Goal: Task Accomplishment & Management: Manage account settings

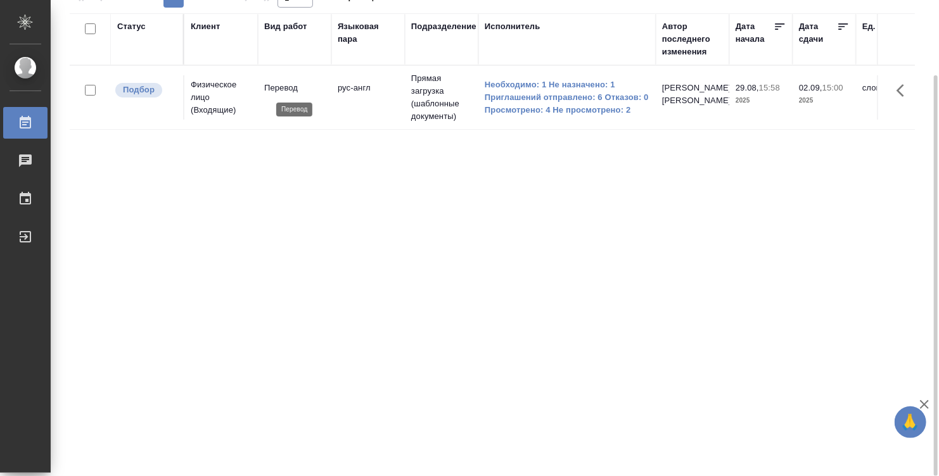
click at [316, 94] on p "Перевод" at bounding box center [294, 88] width 61 height 13
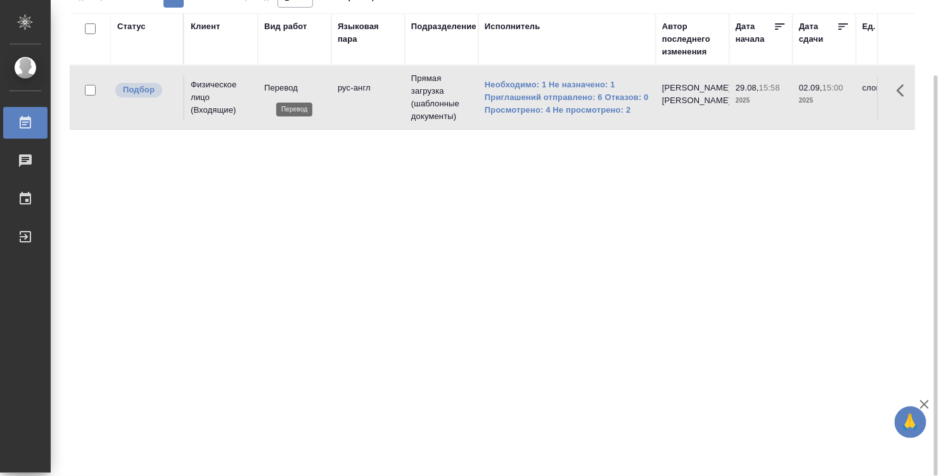
click at [316, 94] on p "Перевод" at bounding box center [294, 88] width 61 height 13
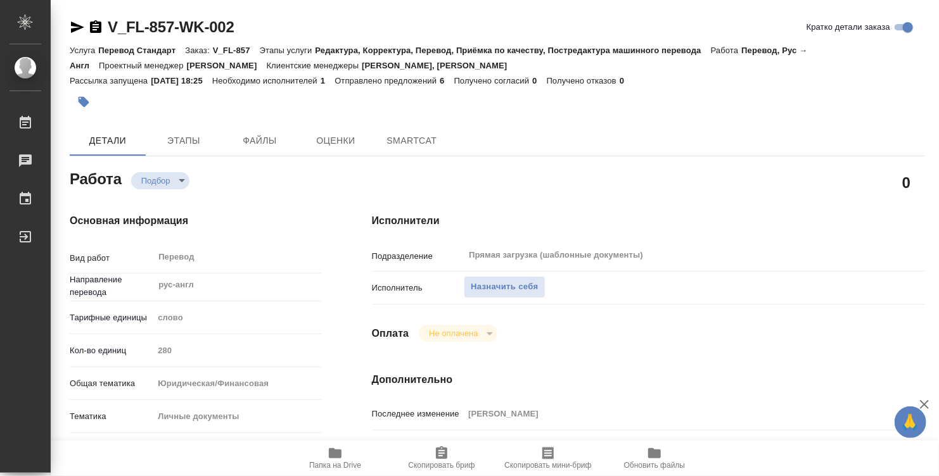
type textarea "x"
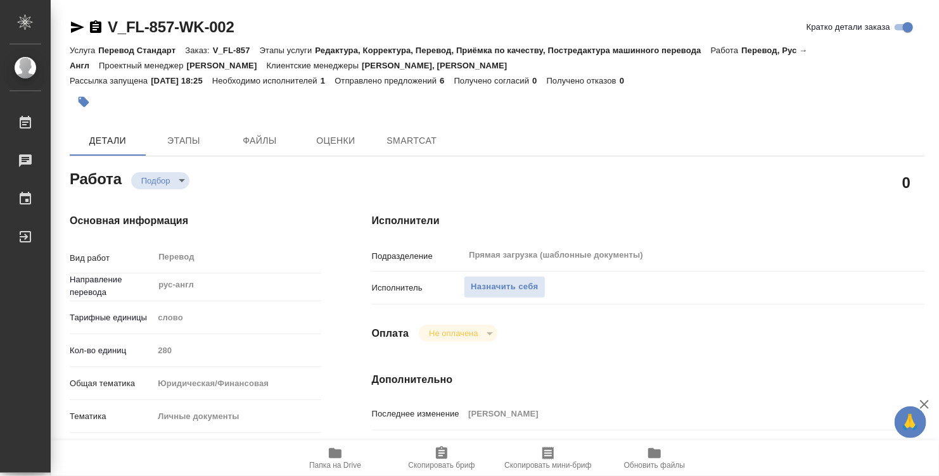
type textarea "x"
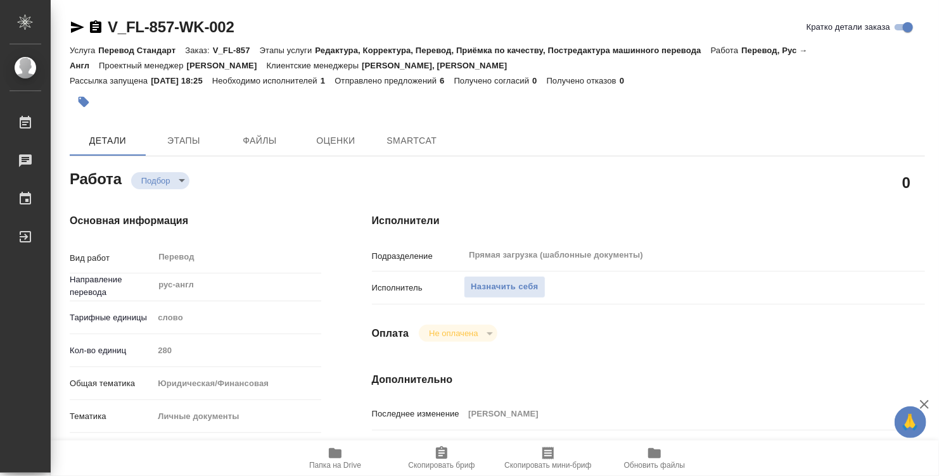
type textarea "x"
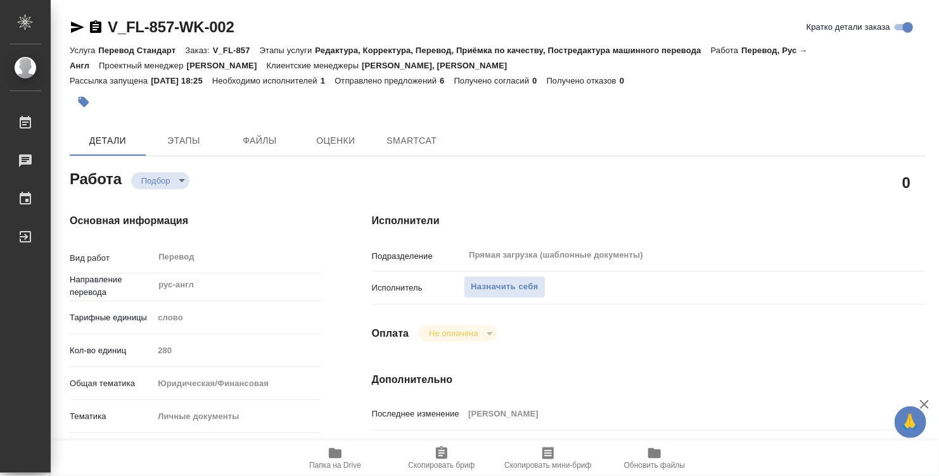
type textarea "x"
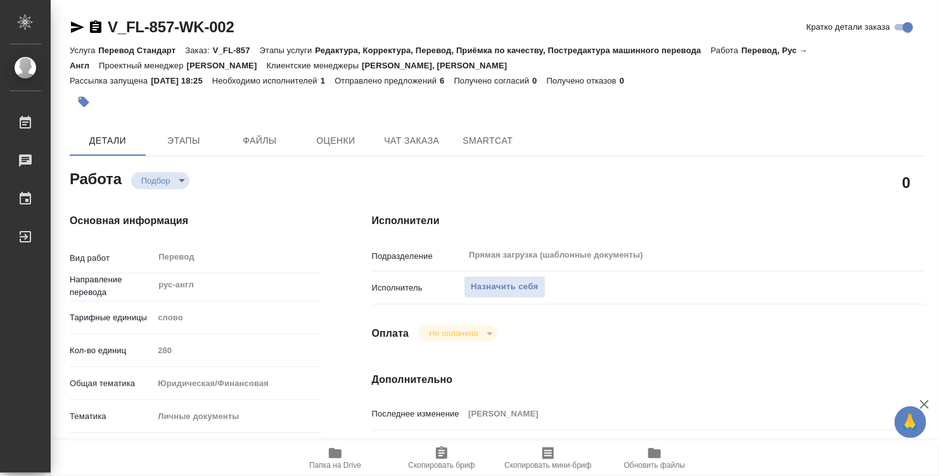
type textarea "x"
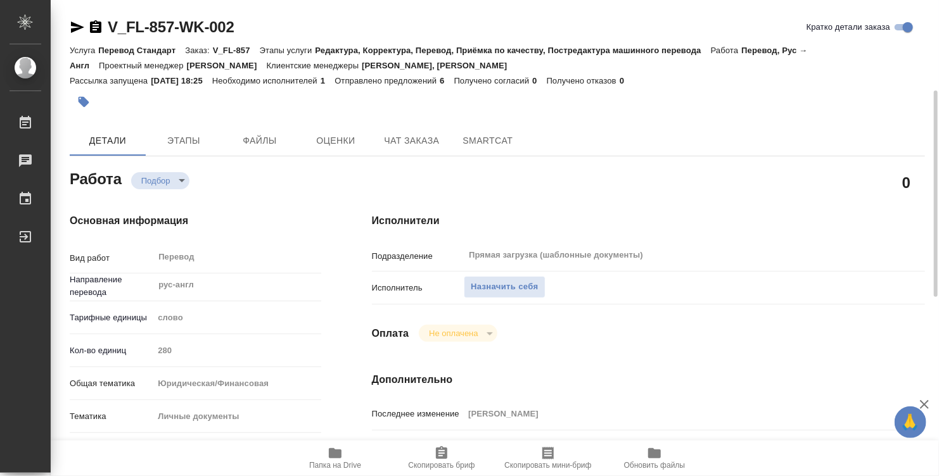
type textarea "x"
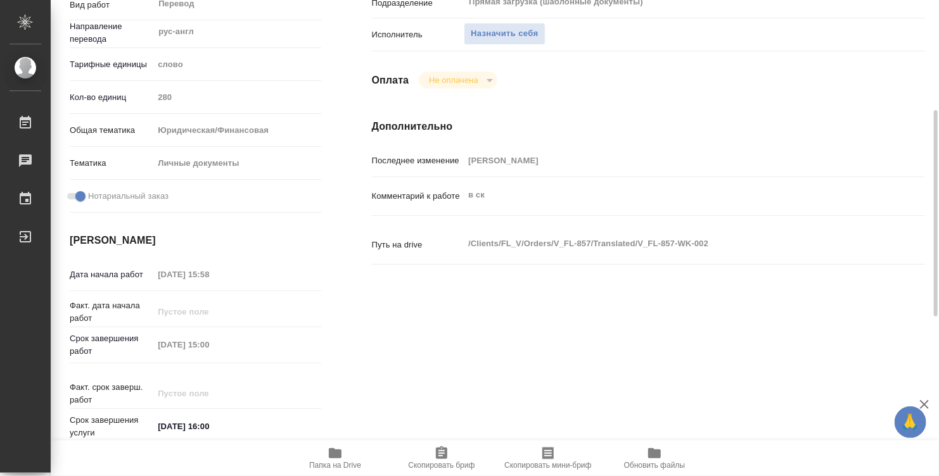
type textarea "x"
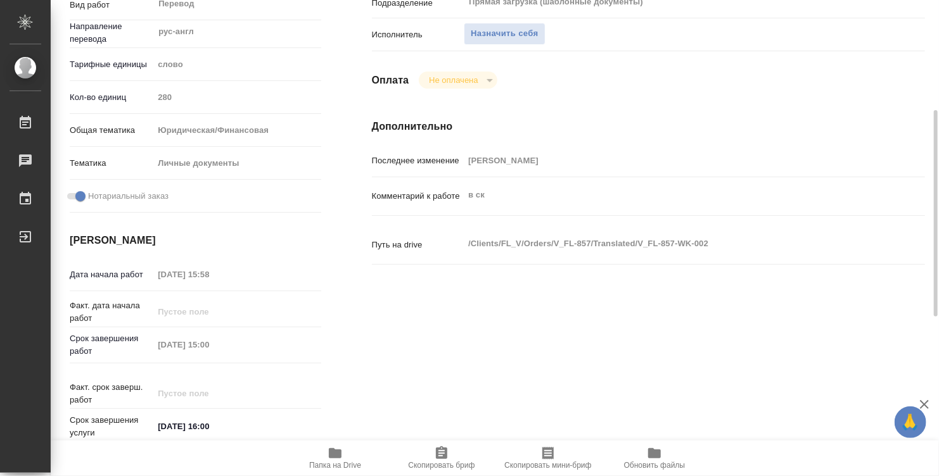
scroll to position [620, 0]
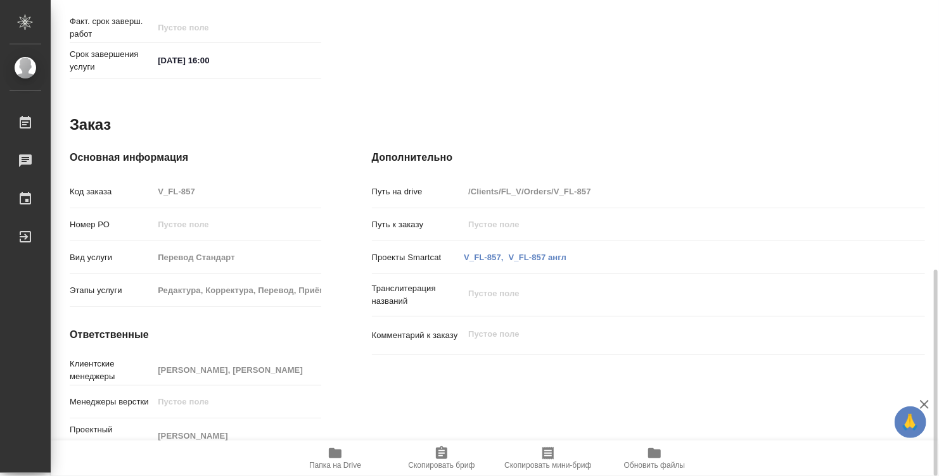
type textarea "x"
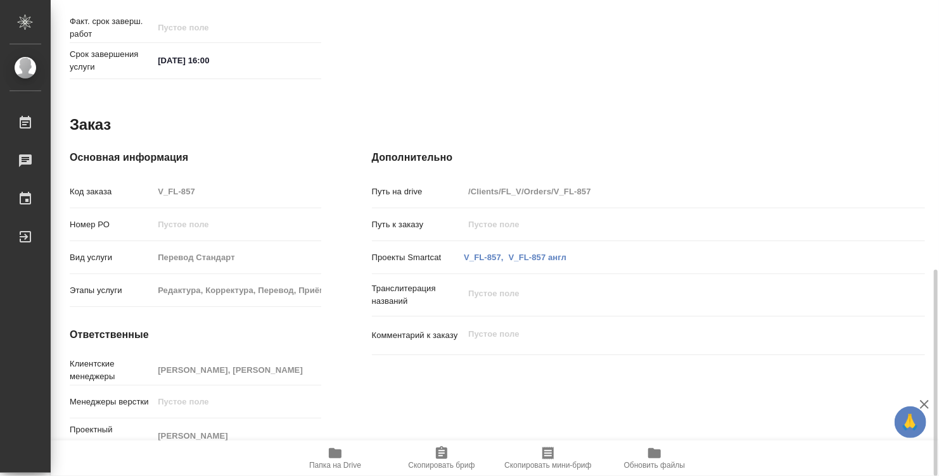
type textarea "x"
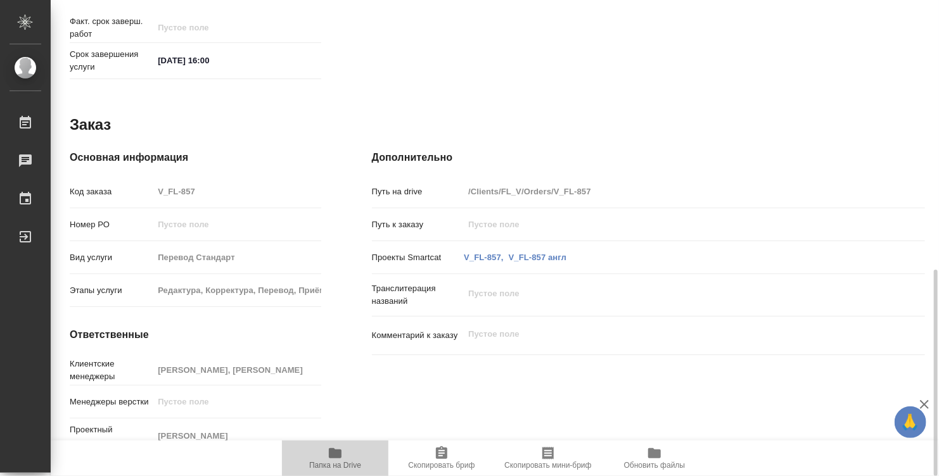
click at [326, 453] on span "Папка на Drive" at bounding box center [334, 458] width 91 height 24
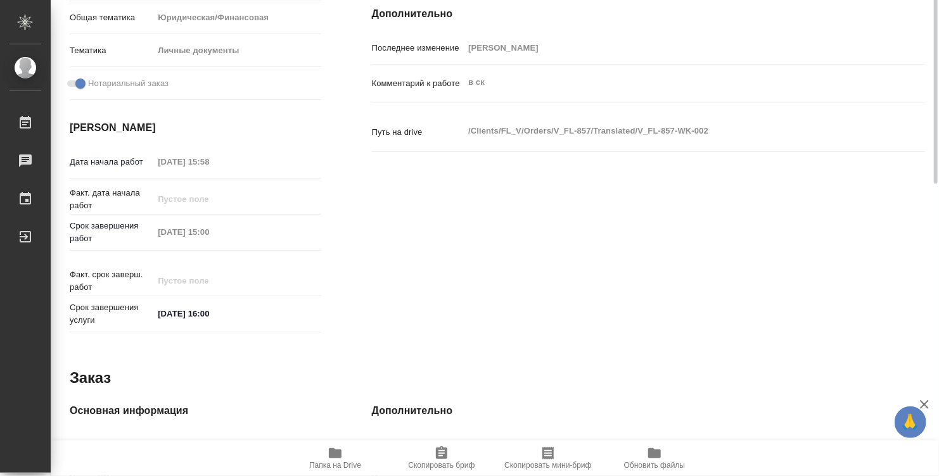
scroll to position [0, 0]
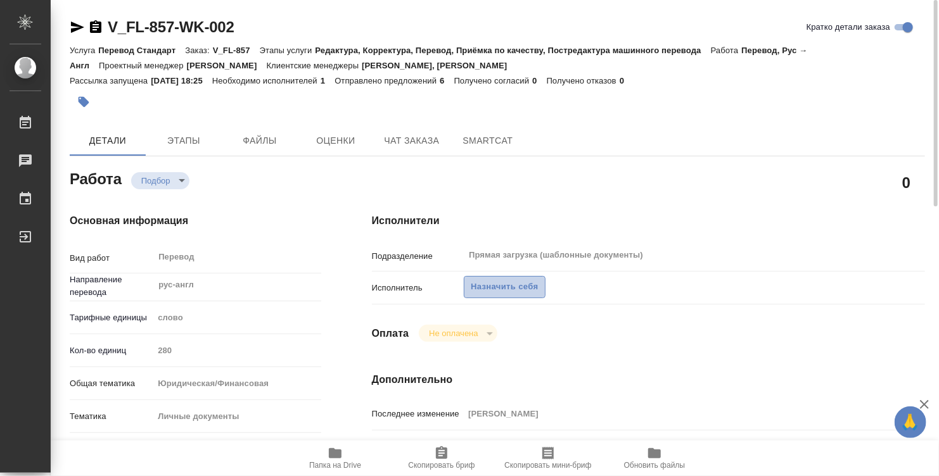
click at [507, 287] on span "Назначить себя" at bounding box center [504, 287] width 67 height 15
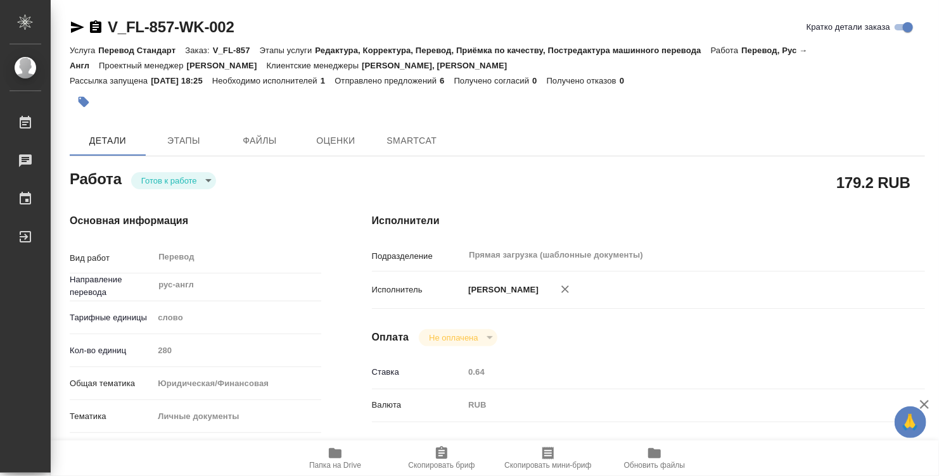
type textarea "x"
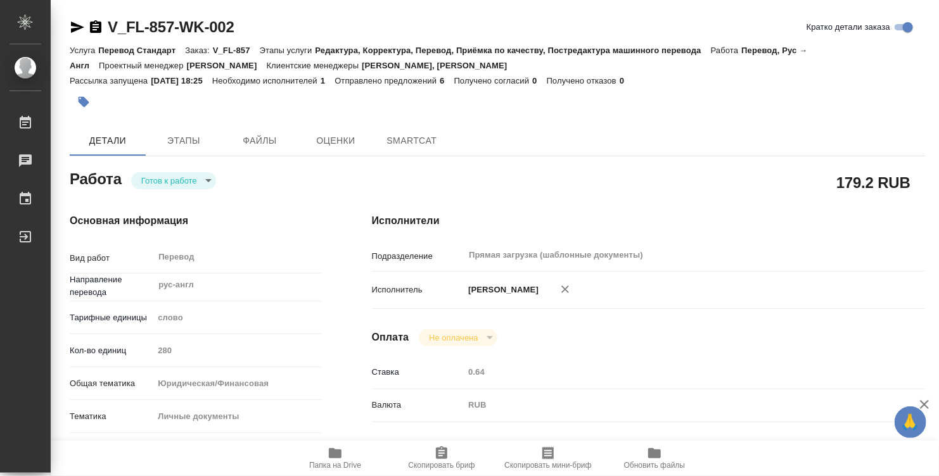
type textarea "x"
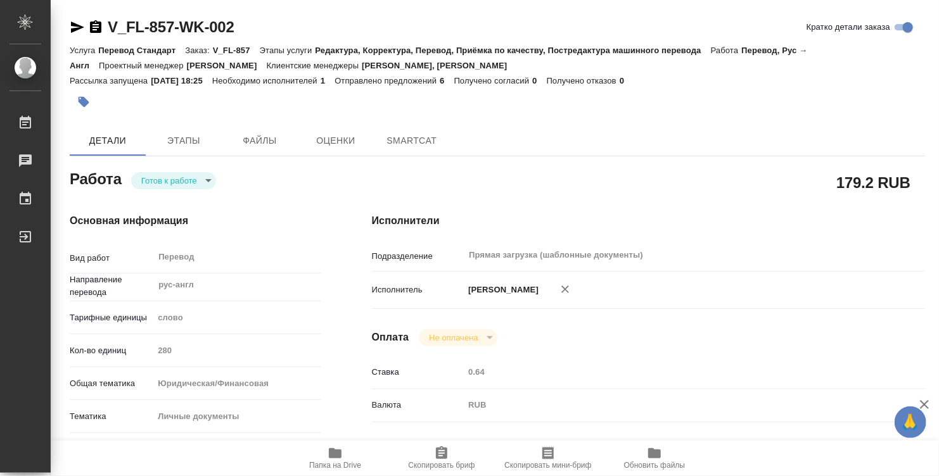
type textarea "x"
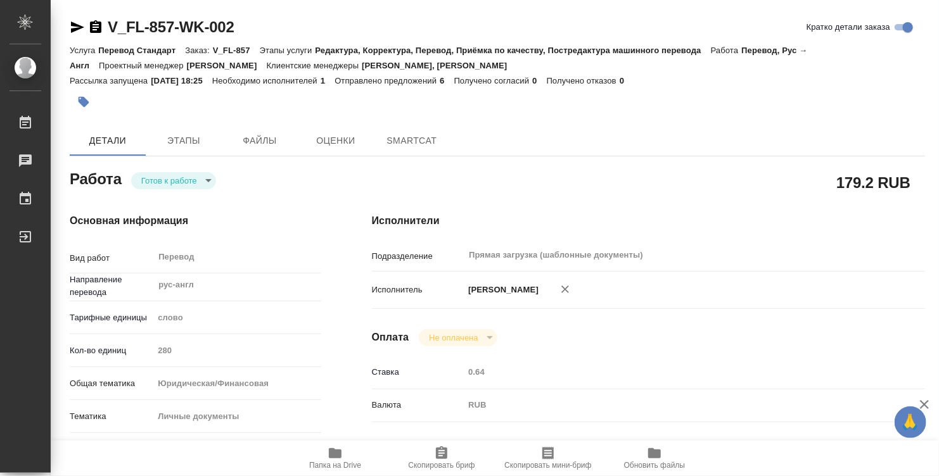
type textarea "x"
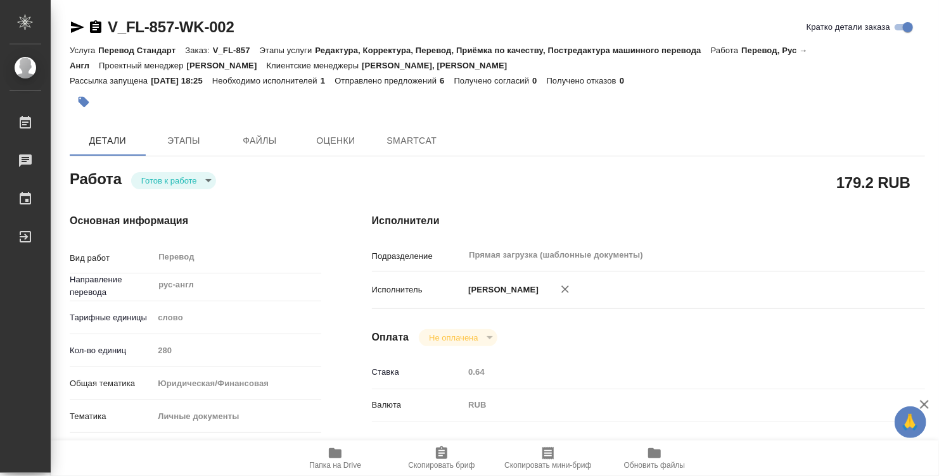
type textarea "x"
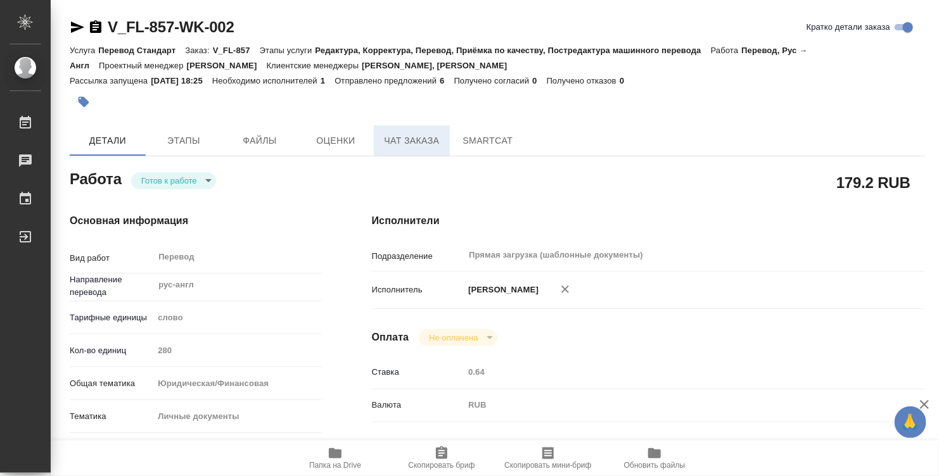
type textarea "x"
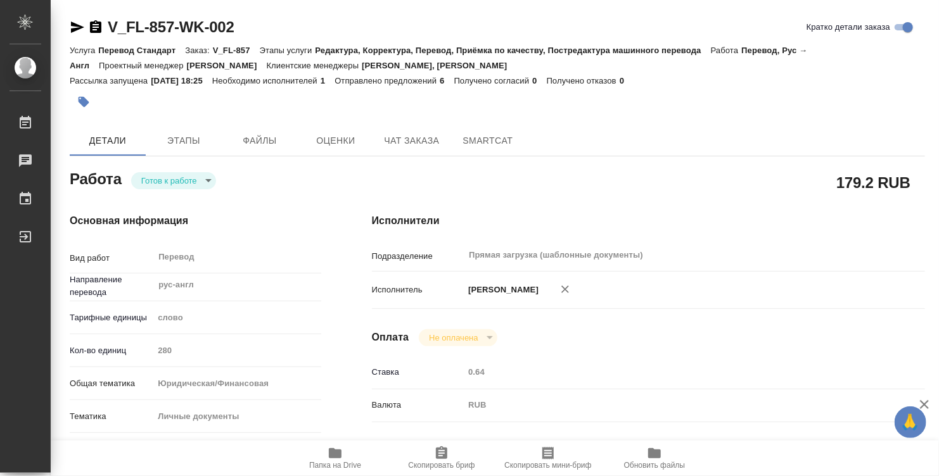
type textarea "x"
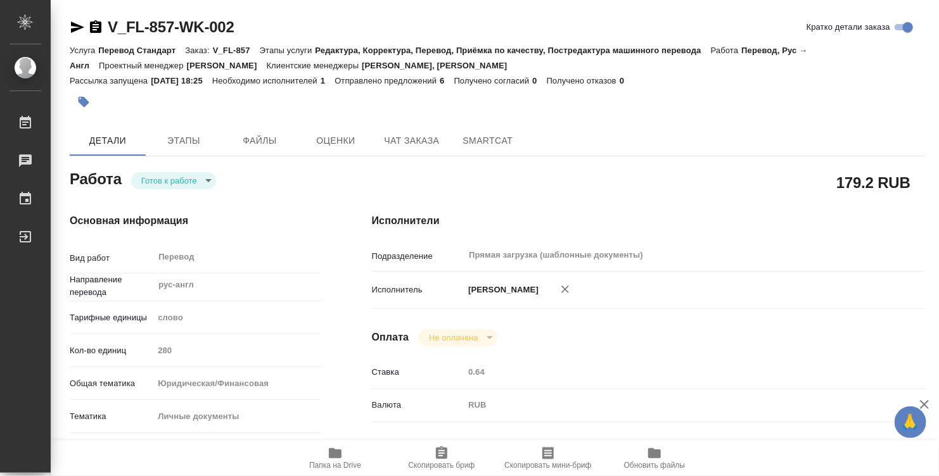
type textarea "x"
